Goal: Information Seeking & Learning: Learn about a topic

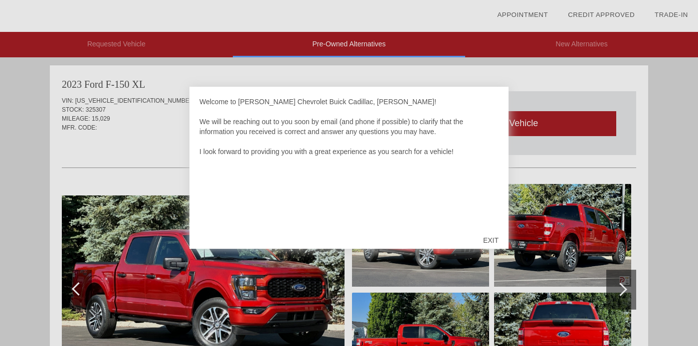
scroll to position [817, 0]
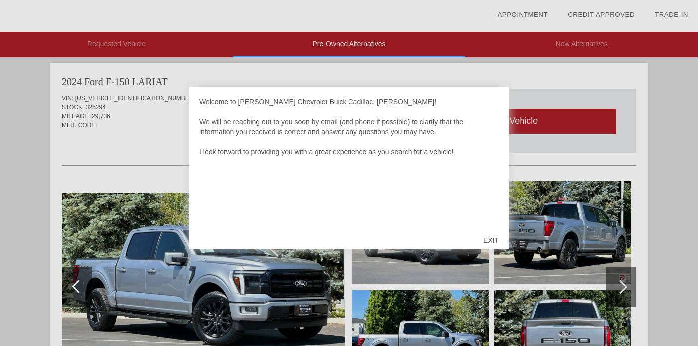
click at [491, 236] on div "EXIT" at bounding box center [490, 240] width 35 height 30
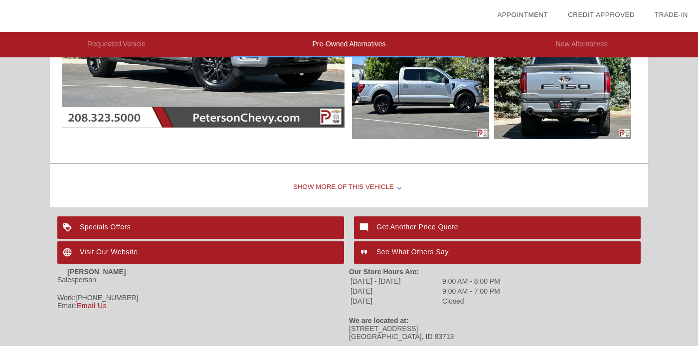
scroll to position [967, 0]
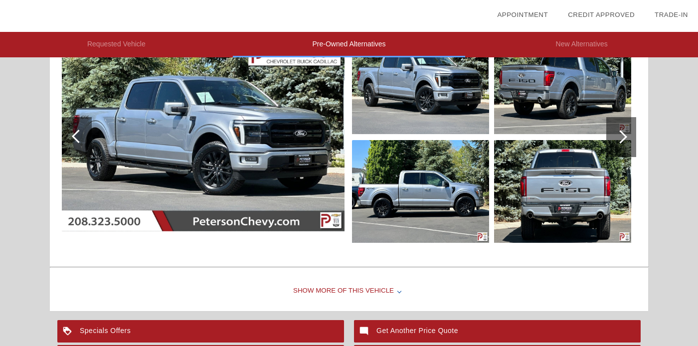
click at [395, 105] on img at bounding box center [420, 82] width 137 height 103
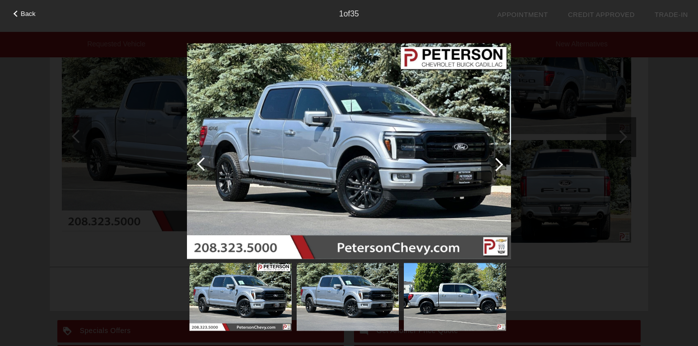
click at [490, 169] on div at bounding box center [496, 165] width 30 height 40
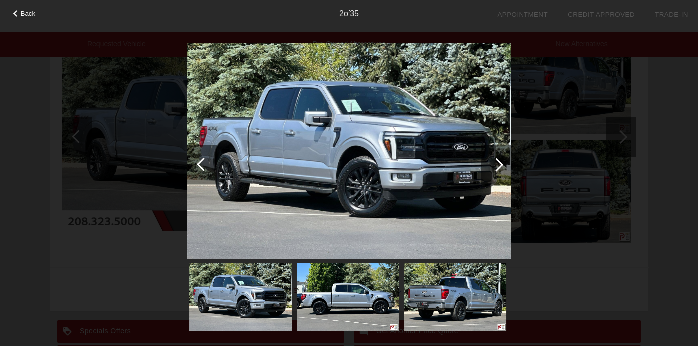
click at [490, 169] on div at bounding box center [496, 165] width 30 height 40
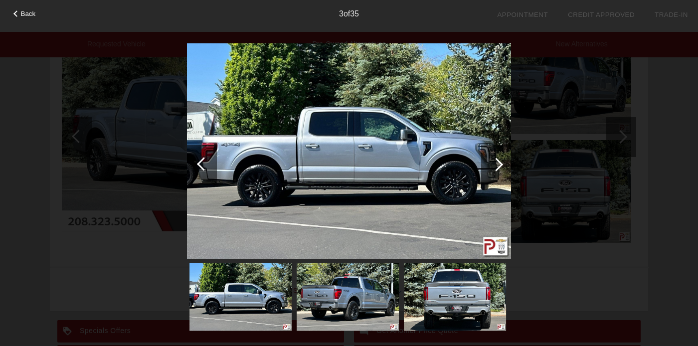
click at [490, 169] on div at bounding box center [496, 165] width 30 height 40
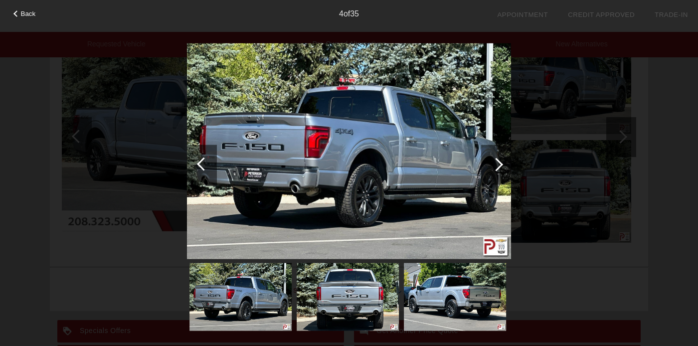
click at [490, 169] on div at bounding box center [496, 165] width 30 height 40
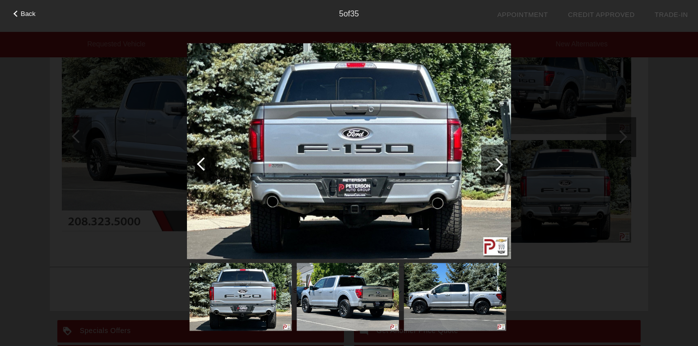
click at [490, 169] on div at bounding box center [496, 165] width 30 height 40
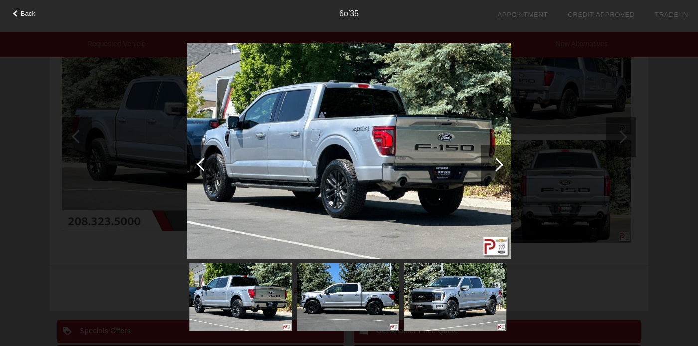
click at [490, 169] on div at bounding box center [496, 165] width 30 height 40
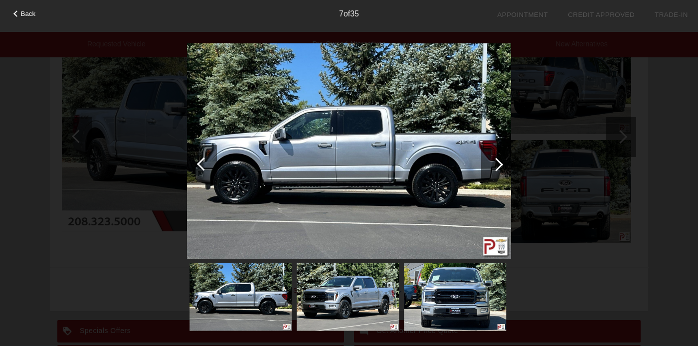
click at [490, 169] on div at bounding box center [496, 165] width 30 height 40
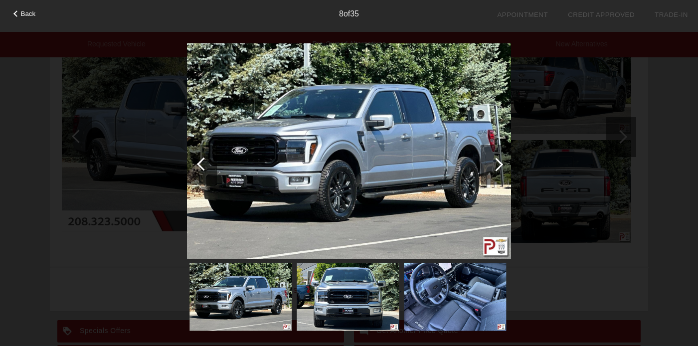
click at [490, 169] on div at bounding box center [496, 165] width 30 height 40
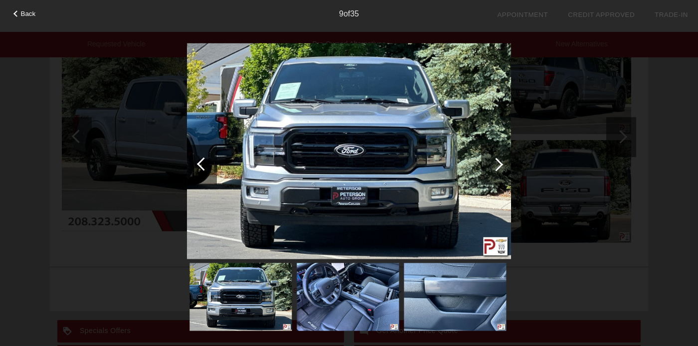
click at [490, 169] on div at bounding box center [496, 165] width 30 height 40
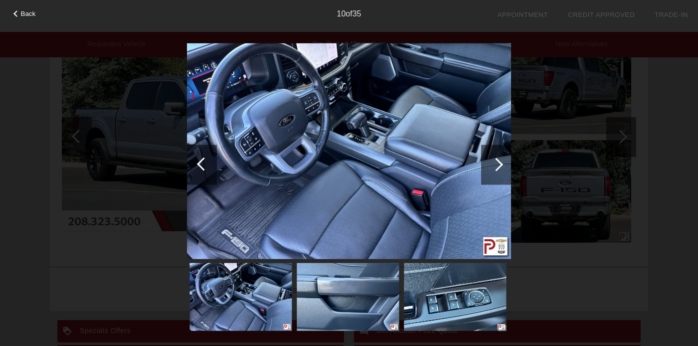
click at [490, 169] on div at bounding box center [496, 165] width 30 height 40
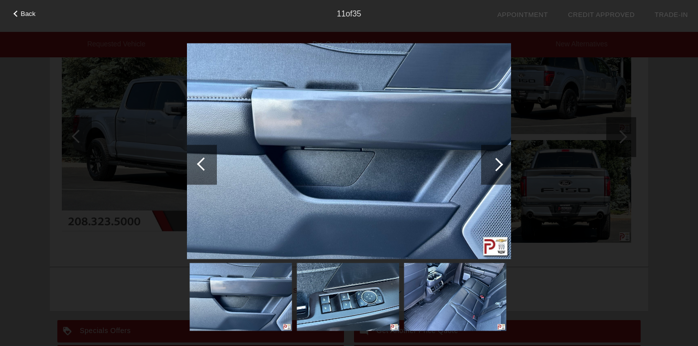
click at [490, 169] on div at bounding box center [496, 165] width 30 height 40
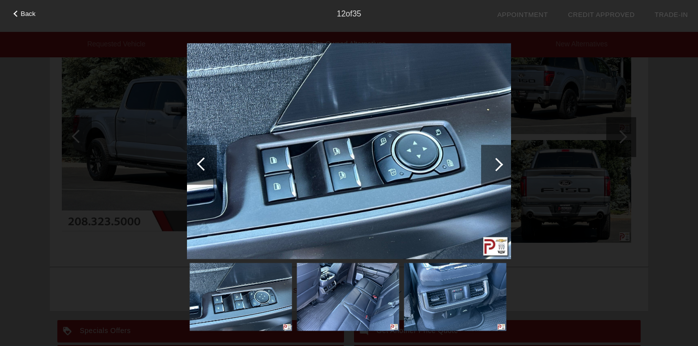
click at [490, 169] on div at bounding box center [496, 165] width 30 height 40
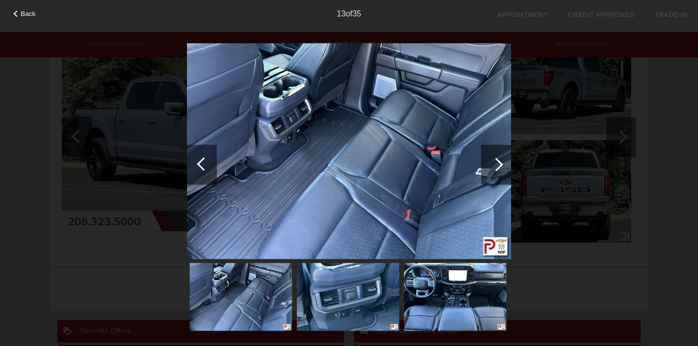
click at [490, 169] on div at bounding box center [496, 165] width 30 height 40
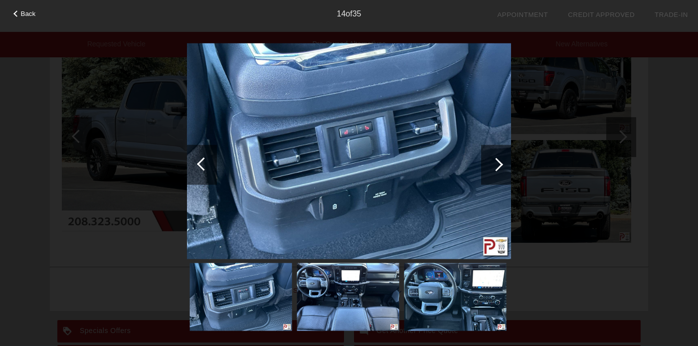
click at [490, 169] on div at bounding box center [496, 165] width 30 height 40
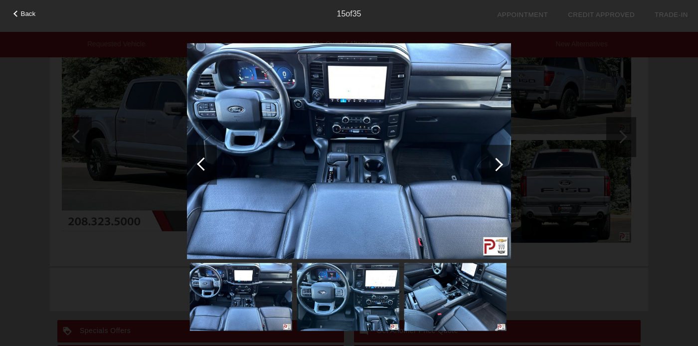
click at [490, 169] on div at bounding box center [496, 165] width 30 height 40
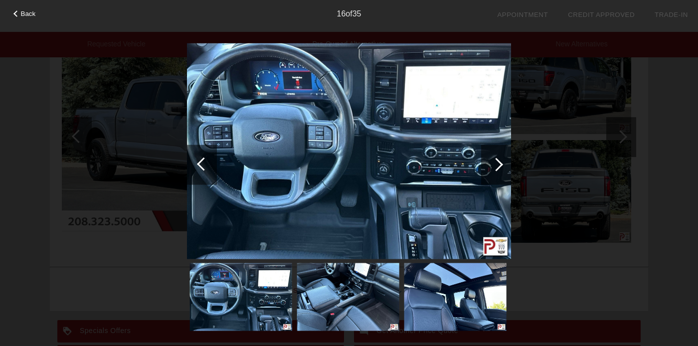
click at [490, 169] on div at bounding box center [496, 165] width 30 height 40
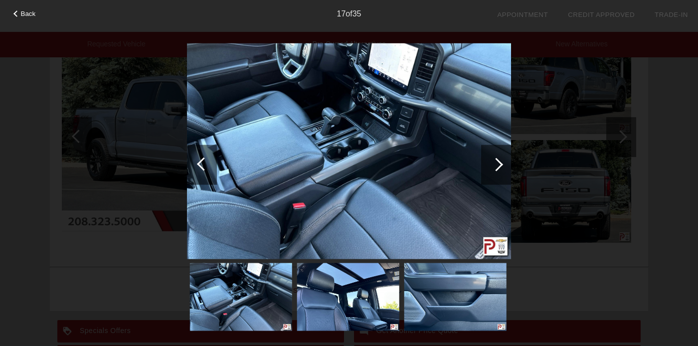
click at [490, 169] on div at bounding box center [496, 165] width 30 height 40
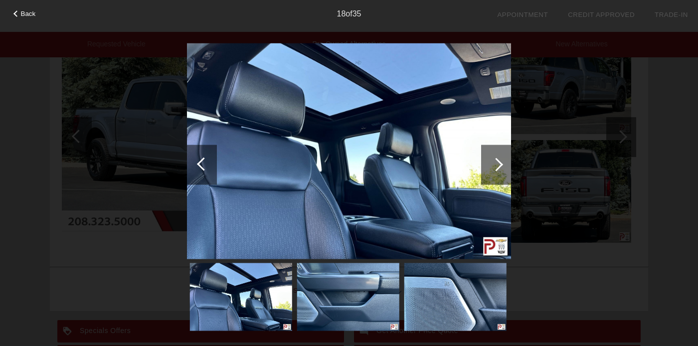
click at [490, 169] on div at bounding box center [496, 165] width 30 height 40
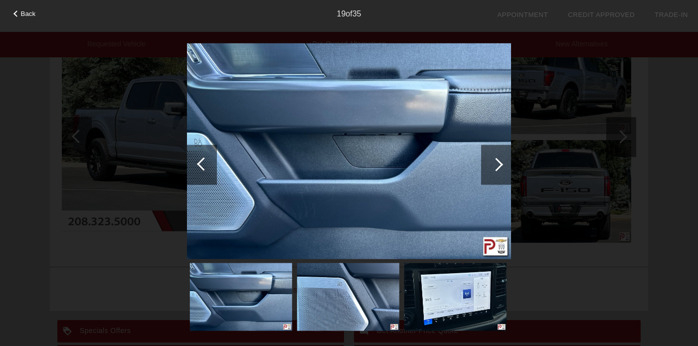
click at [490, 169] on div at bounding box center [496, 165] width 30 height 40
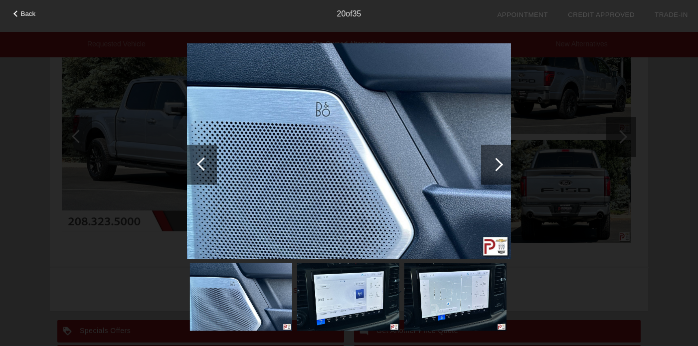
click at [490, 169] on div at bounding box center [496, 165] width 30 height 40
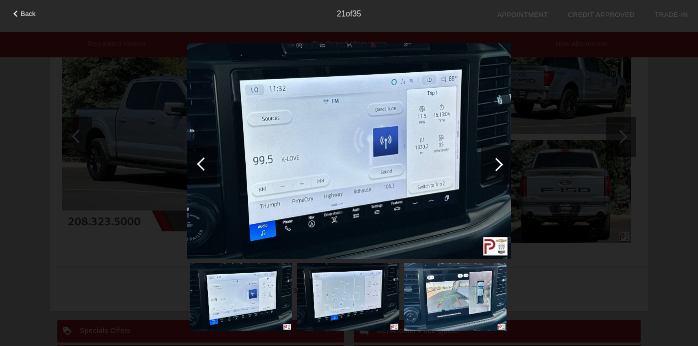
click at [490, 169] on div at bounding box center [496, 165] width 30 height 40
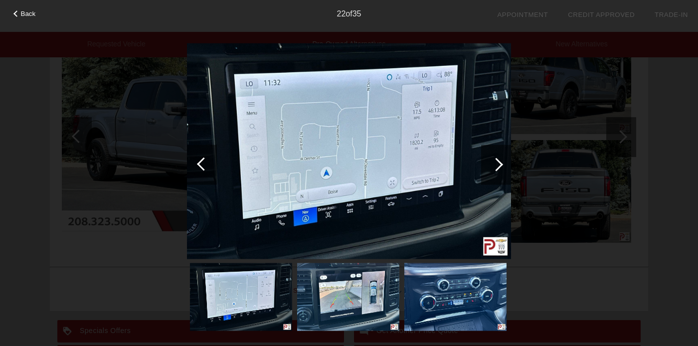
click at [490, 169] on div at bounding box center [496, 165] width 30 height 40
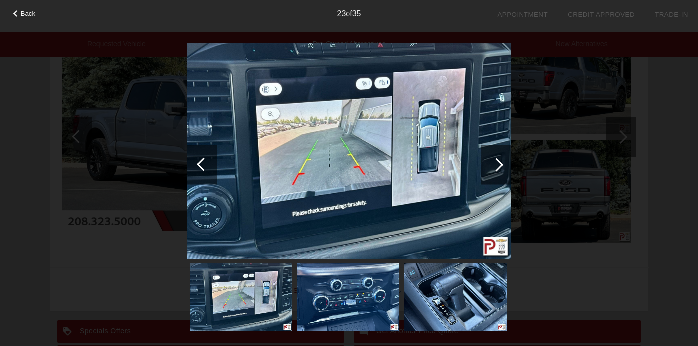
click at [490, 169] on div at bounding box center [496, 165] width 30 height 40
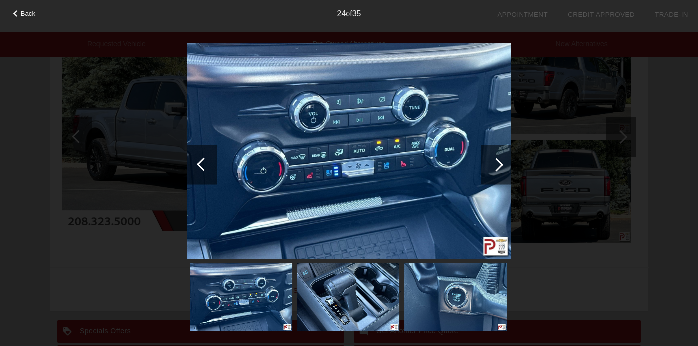
click at [20, 15] on div "Back" at bounding box center [25, 12] width 50 height 5
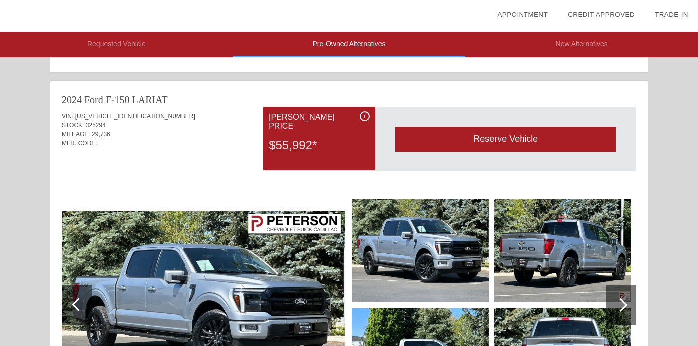
scroll to position [789, 0]
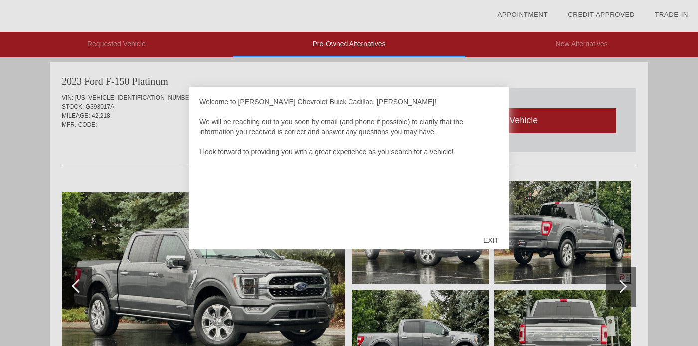
click at [493, 240] on div "EXIT" at bounding box center [490, 240] width 35 height 30
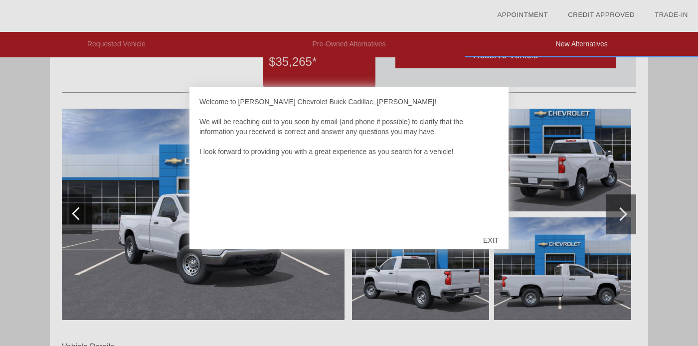
scroll to position [108, 0]
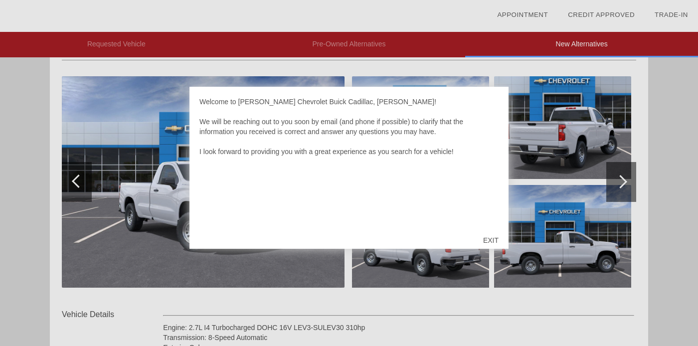
click at [491, 240] on div "EXIT" at bounding box center [490, 240] width 35 height 30
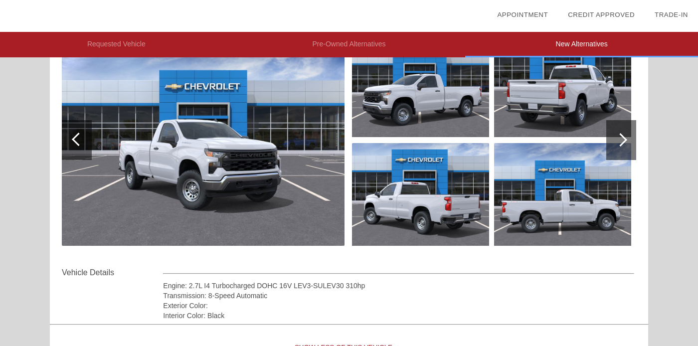
scroll to position [148, 0]
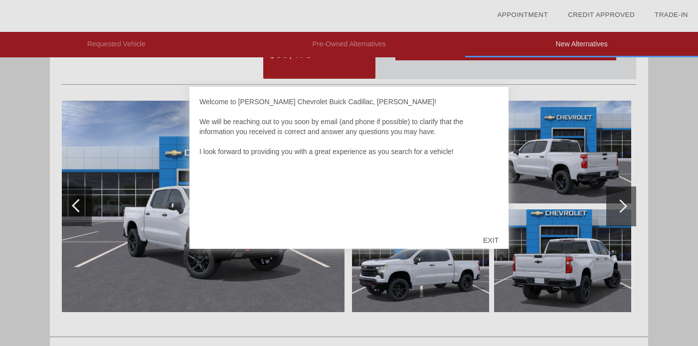
scroll to position [566, 0]
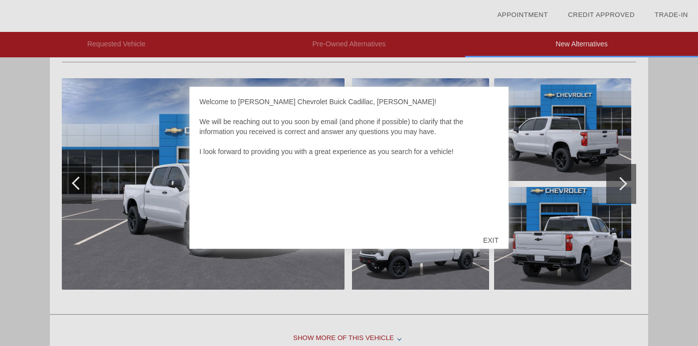
click at [491, 238] on div "EXIT" at bounding box center [490, 240] width 35 height 30
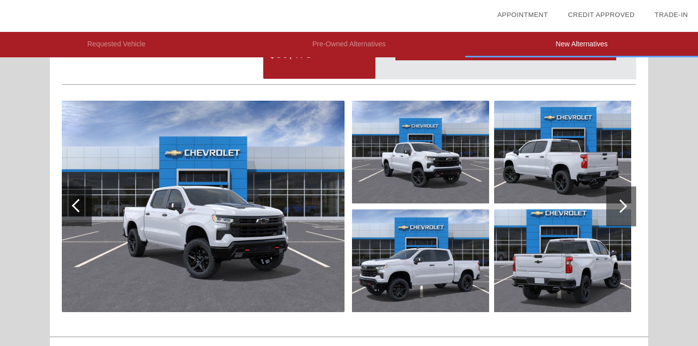
scroll to position [549, 0]
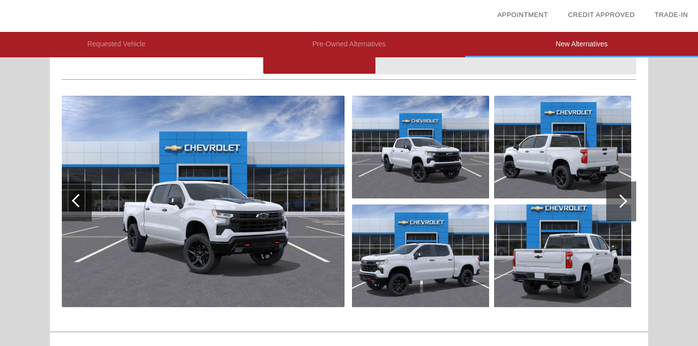
click at [320, 210] on img at bounding box center [203, 201] width 283 height 211
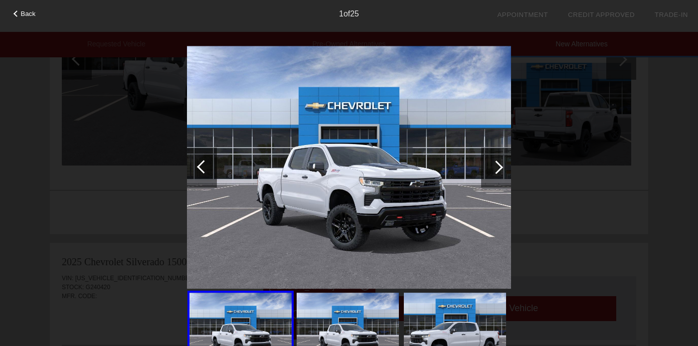
scroll to position [746, 0]
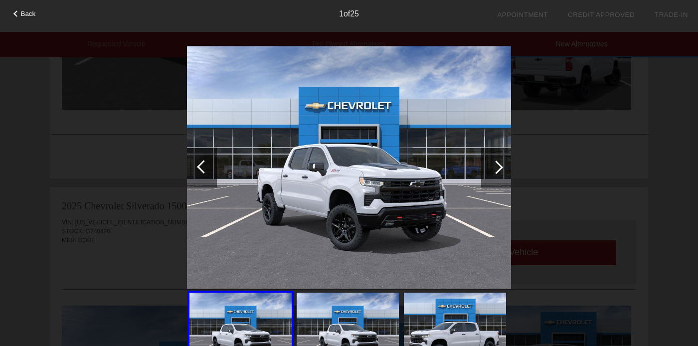
click at [487, 170] on div at bounding box center [496, 168] width 30 height 40
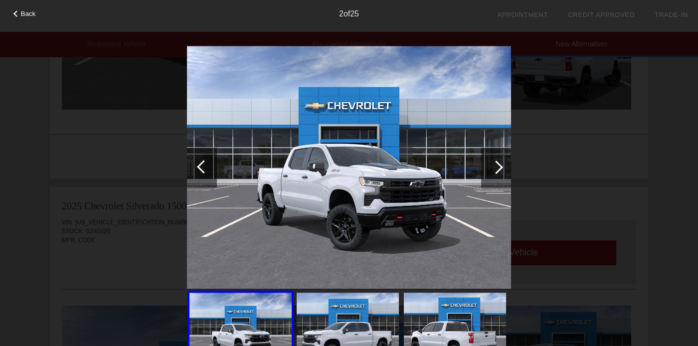
click at [487, 170] on div at bounding box center [496, 168] width 30 height 40
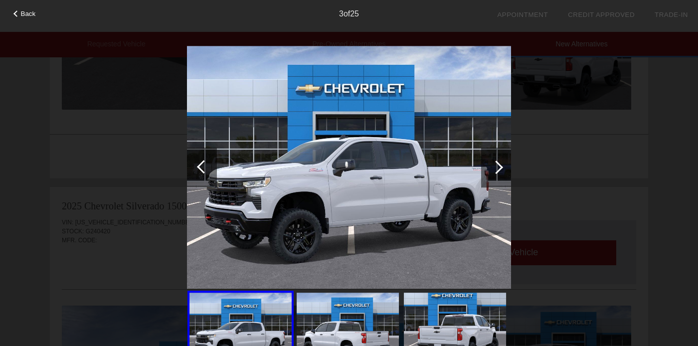
click at [487, 170] on div at bounding box center [496, 168] width 30 height 40
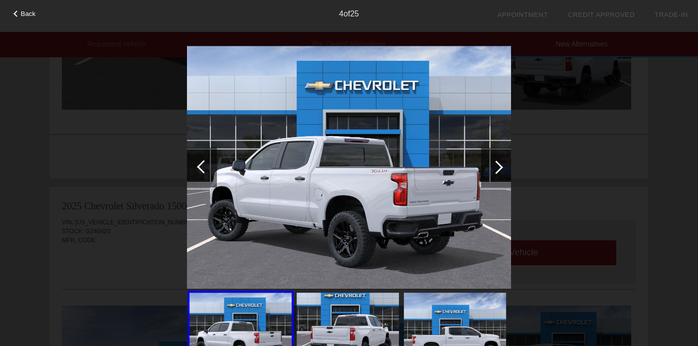
click at [487, 170] on div at bounding box center [496, 168] width 30 height 40
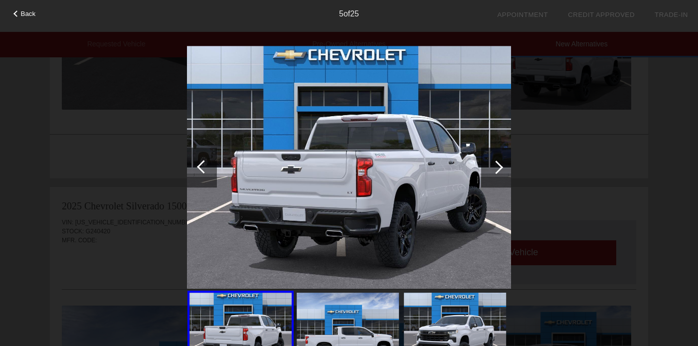
click at [487, 170] on div at bounding box center [496, 168] width 30 height 40
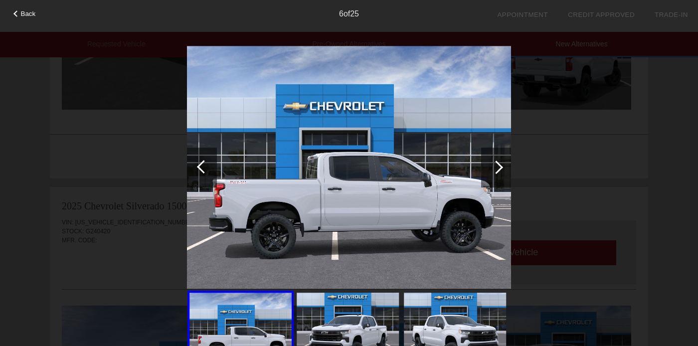
click at [487, 170] on div at bounding box center [496, 168] width 30 height 40
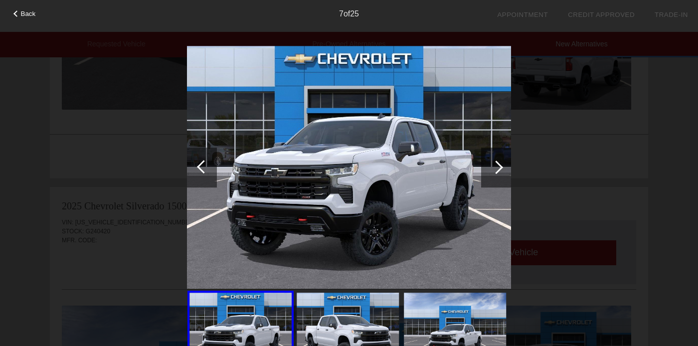
click at [487, 170] on div at bounding box center [496, 168] width 30 height 40
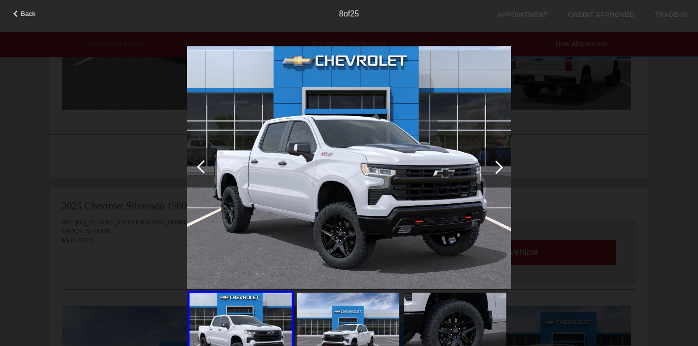
click at [487, 170] on div at bounding box center [496, 168] width 30 height 40
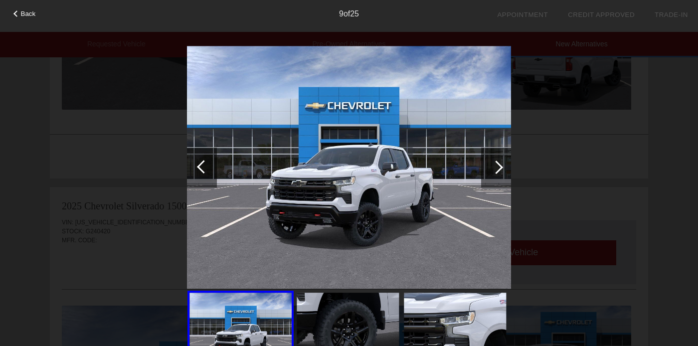
click at [487, 170] on div at bounding box center [496, 168] width 30 height 40
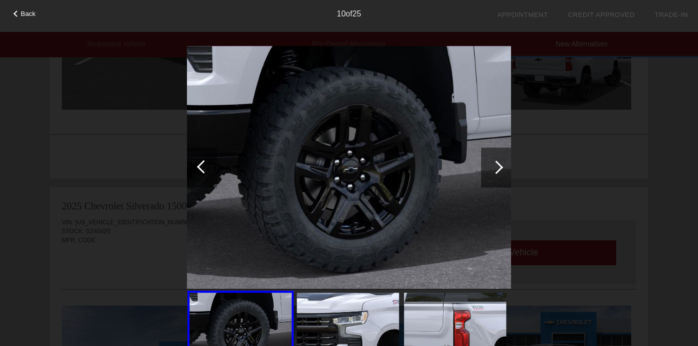
click at [487, 170] on div at bounding box center [496, 168] width 30 height 40
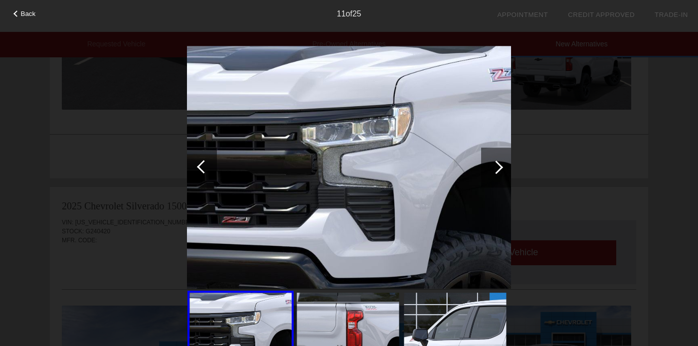
click at [487, 170] on div at bounding box center [496, 168] width 30 height 40
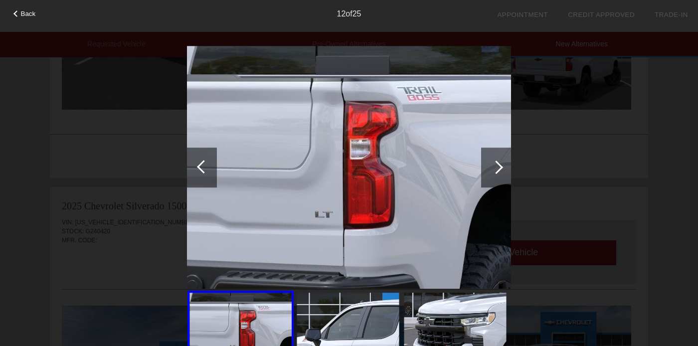
click at [487, 170] on div at bounding box center [496, 168] width 30 height 40
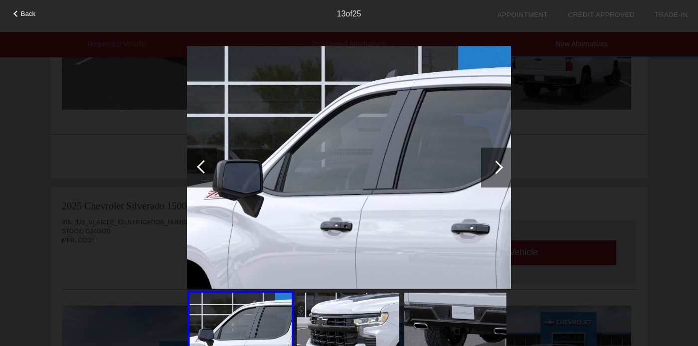
click at [487, 170] on div at bounding box center [496, 168] width 30 height 40
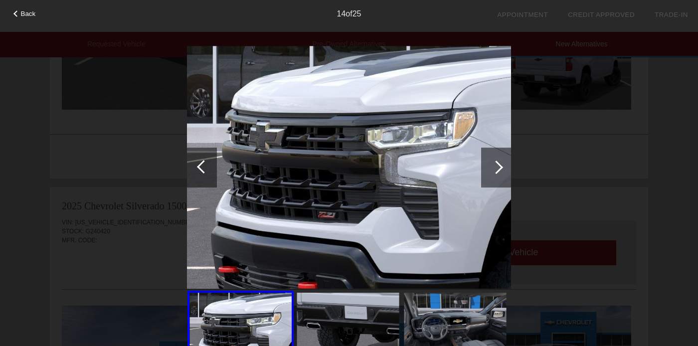
click at [537, 136] on div "Back 14 of 25" at bounding box center [349, 173] width 698 height 346
click at [558, 66] on div "Back 14 of 25" at bounding box center [349, 173] width 698 height 346
click at [27, 10] on span "Back" at bounding box center [28, 13] width 15 height 7
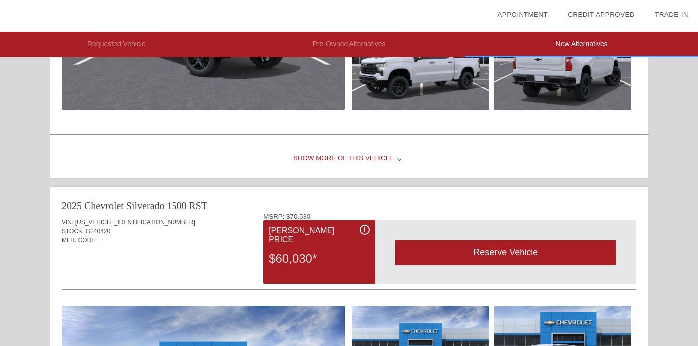
click at [312, 158] on div "Show More of this Vehicle" at bounding box center [349, 159] width 598 height 40
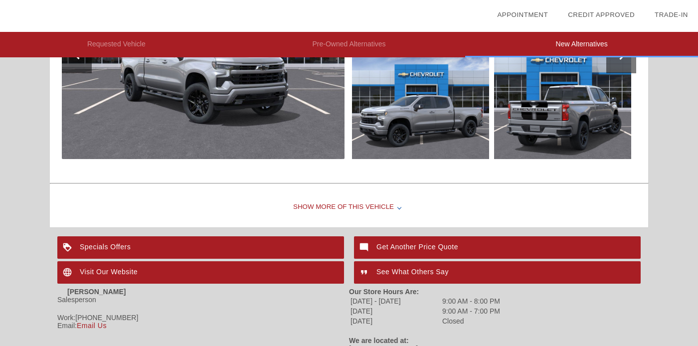
scroll to position [1154, 0]
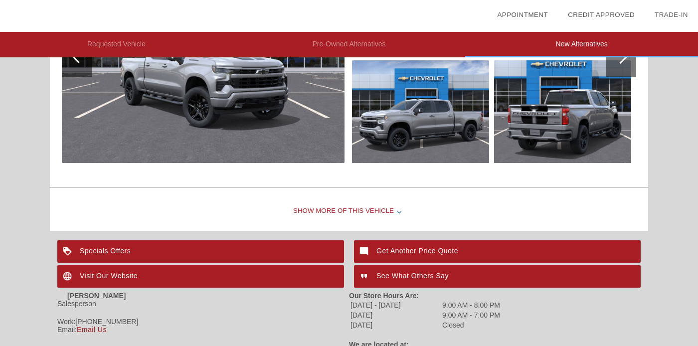
click at [333, 203] on div "Show More of this Vehicle" at bounding box center [349, 211] width 598 height 40
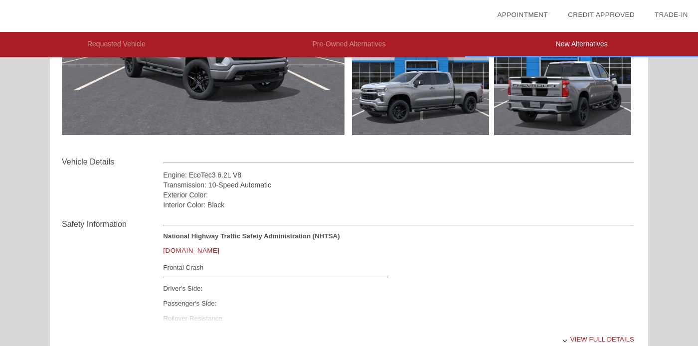
scroll to position [1223, 0]
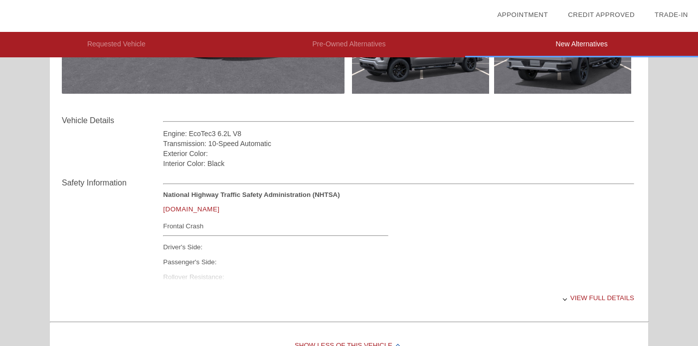
click at [593, 297] on div "View full details" at bounding box center [398, 298] width 471 height 24
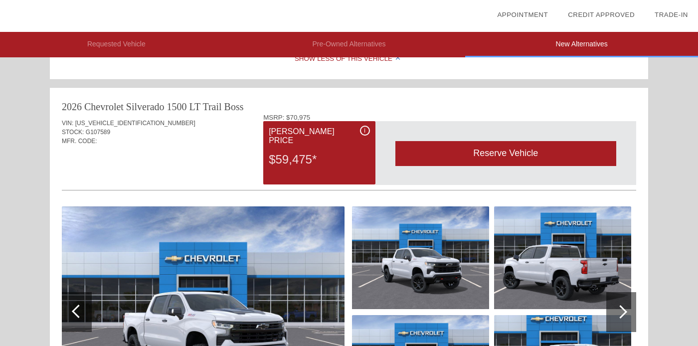
scroll to position [434, 0]
